Goal: Navigation & Orientation: Find specific page/section

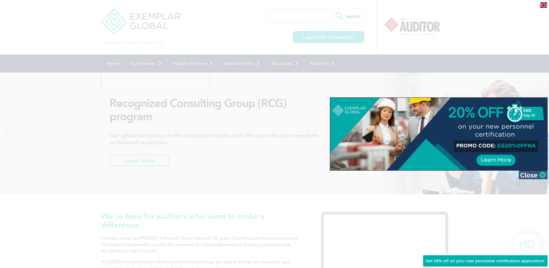
click at [530, 173] on img at bounding box center [533, 174] width 29 height 9
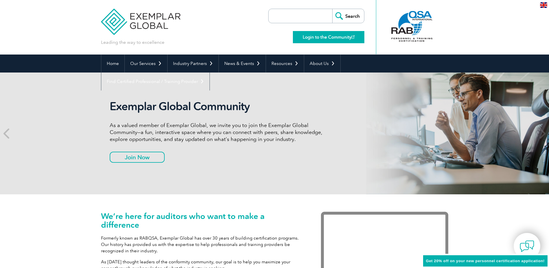
click at [325, 38] on link "Login to the Community" at bounding box center [329, 37] width 72 height 12
